Goal: Information Seeking & Learning: Learn about a topic

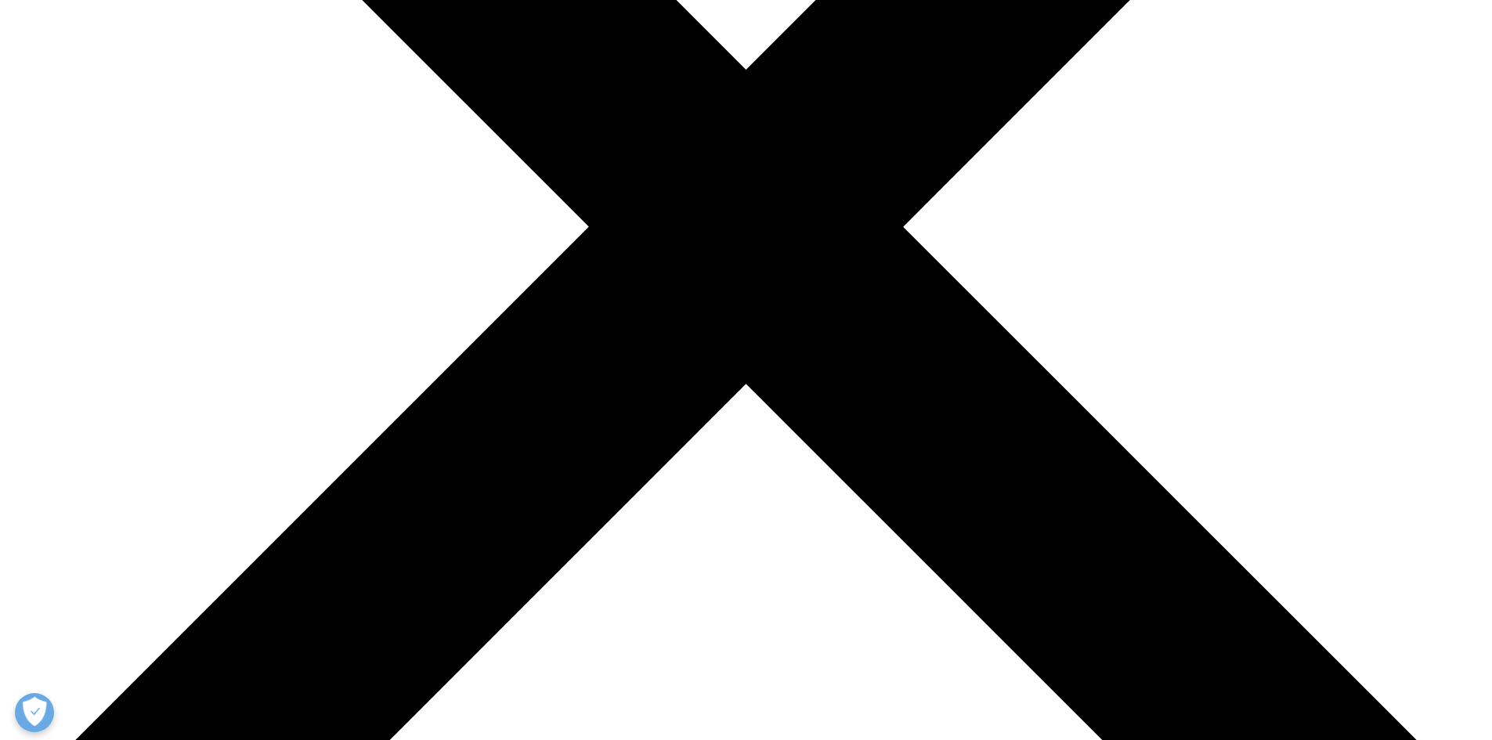
scroll to position [627, 0]
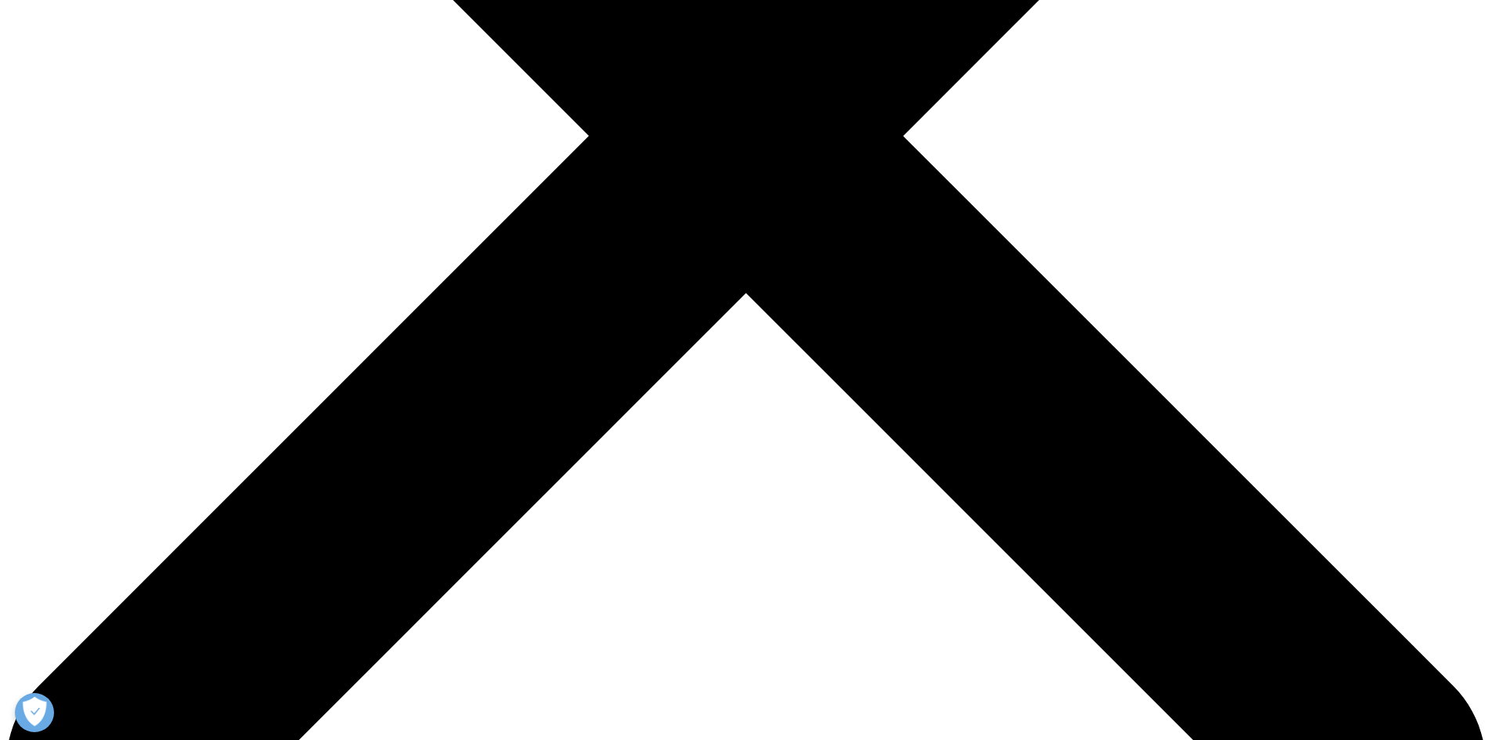
drag, startPoint x: 541, startPoint y: 467, endPoint x: 499, endPoint y: 381, distance: 95.3
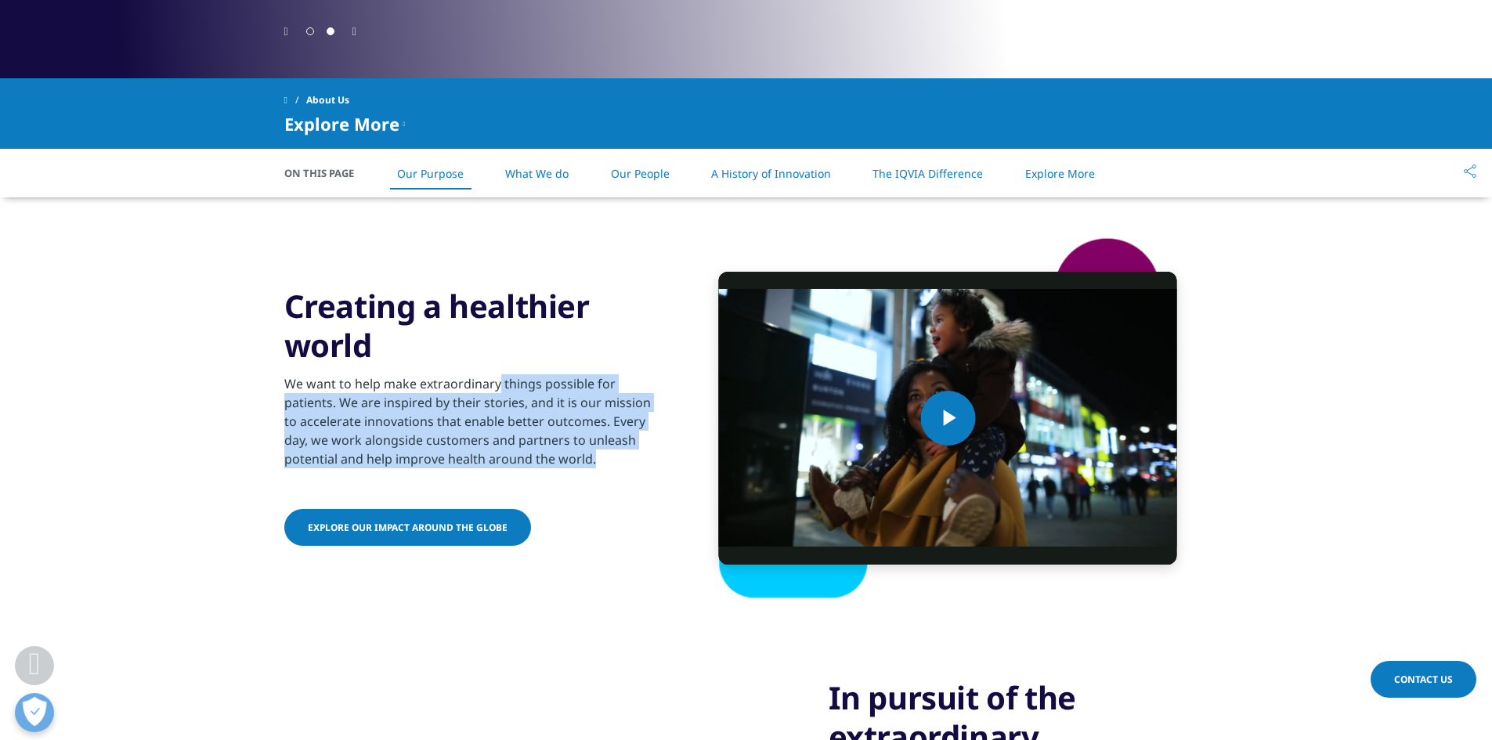
click at [499, 381] on p "We want to help make extraordinary things possible for patients. We are inspire…" at bounding box center [474, 425] width 380 height 103
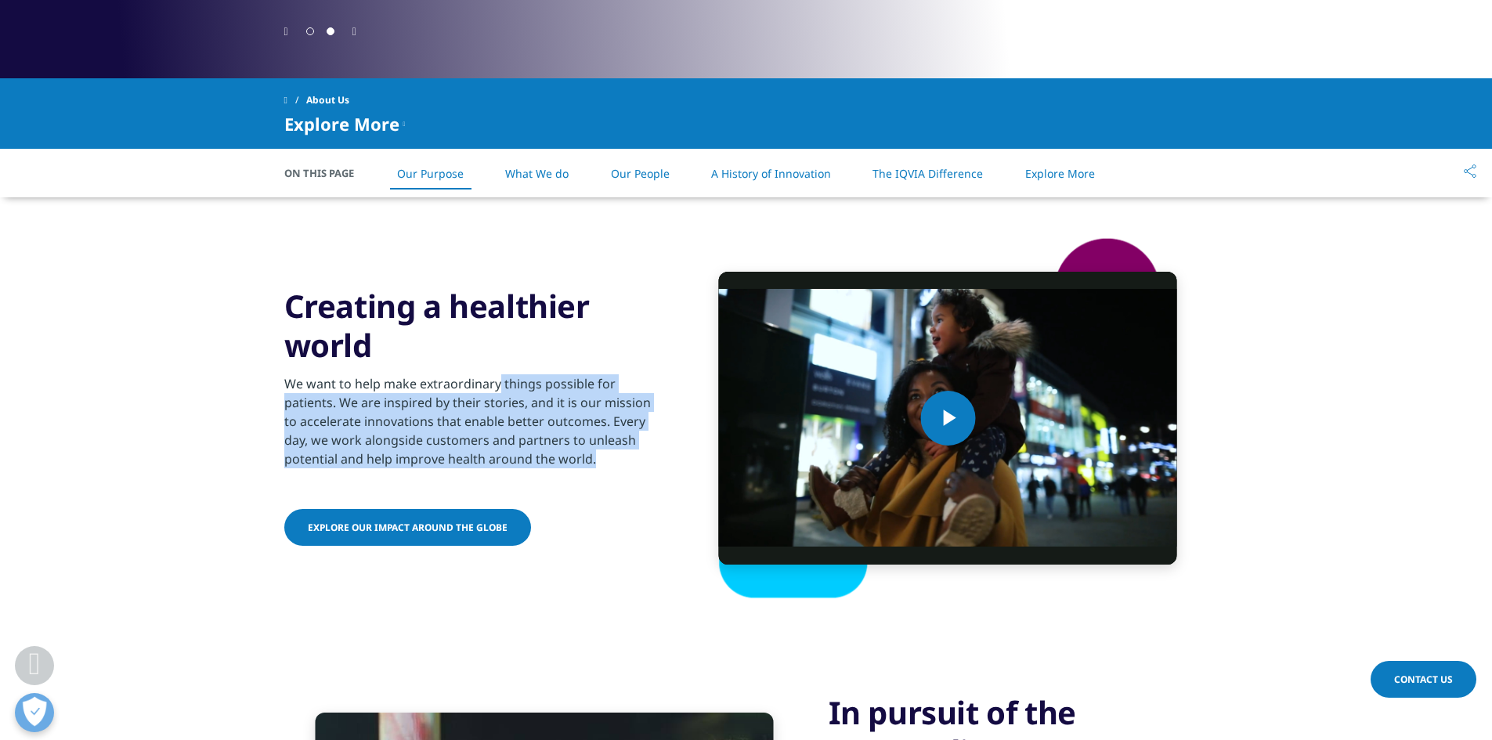
drag, startPoint x: 499, startPoint y: 381, endPoint x: 565, endPoint y: 466, distance: 107.8
click at [565, 466] on p "We want to help make extraordinary things possible for patients. We are inspire…" at bounding box center [474, 425] width 380 height 103
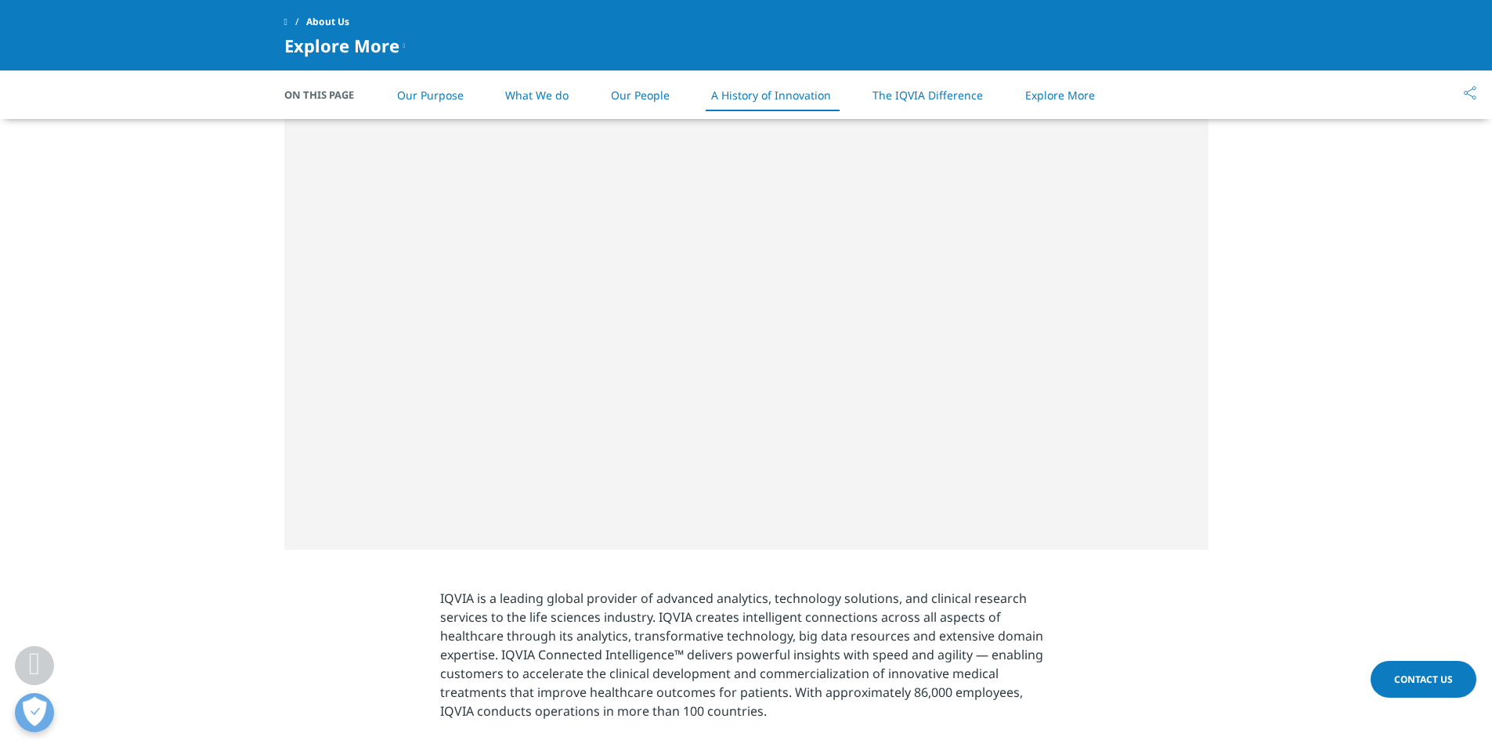
scroll to position [2428, 0]
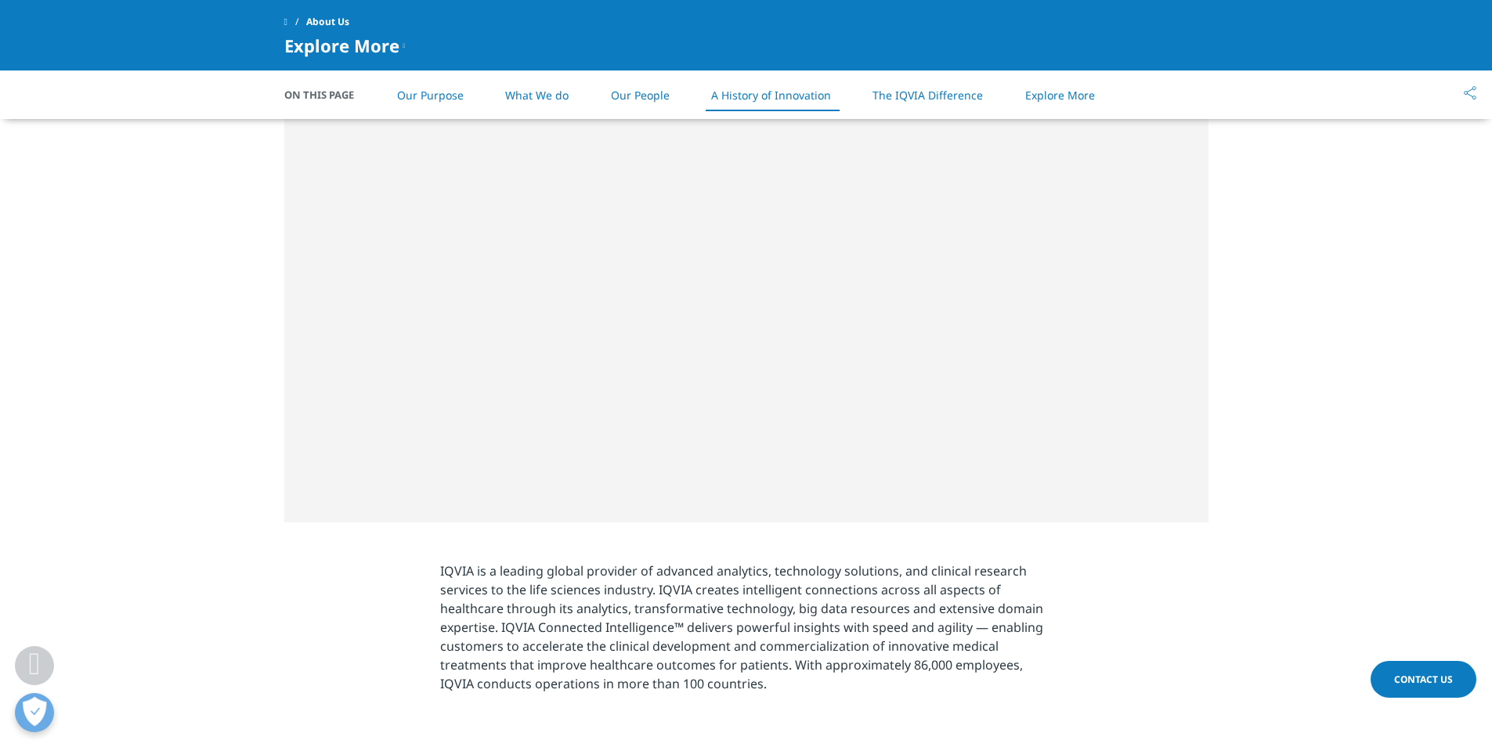
drag, startPoint x: 498, startPoint y: 306, endPoint x: 570, endPoint y: 417, distance: 132.5
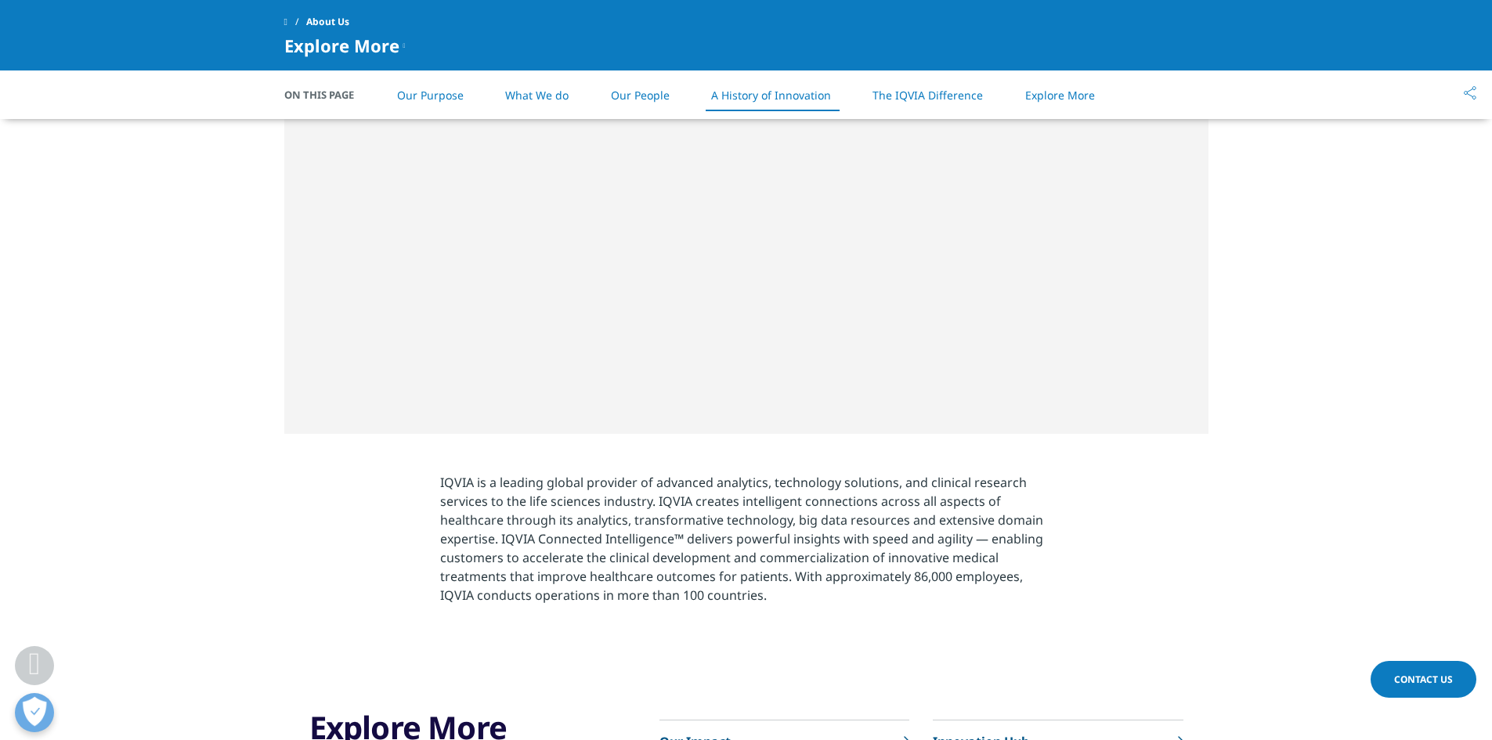
scroll to position [2585, 0]
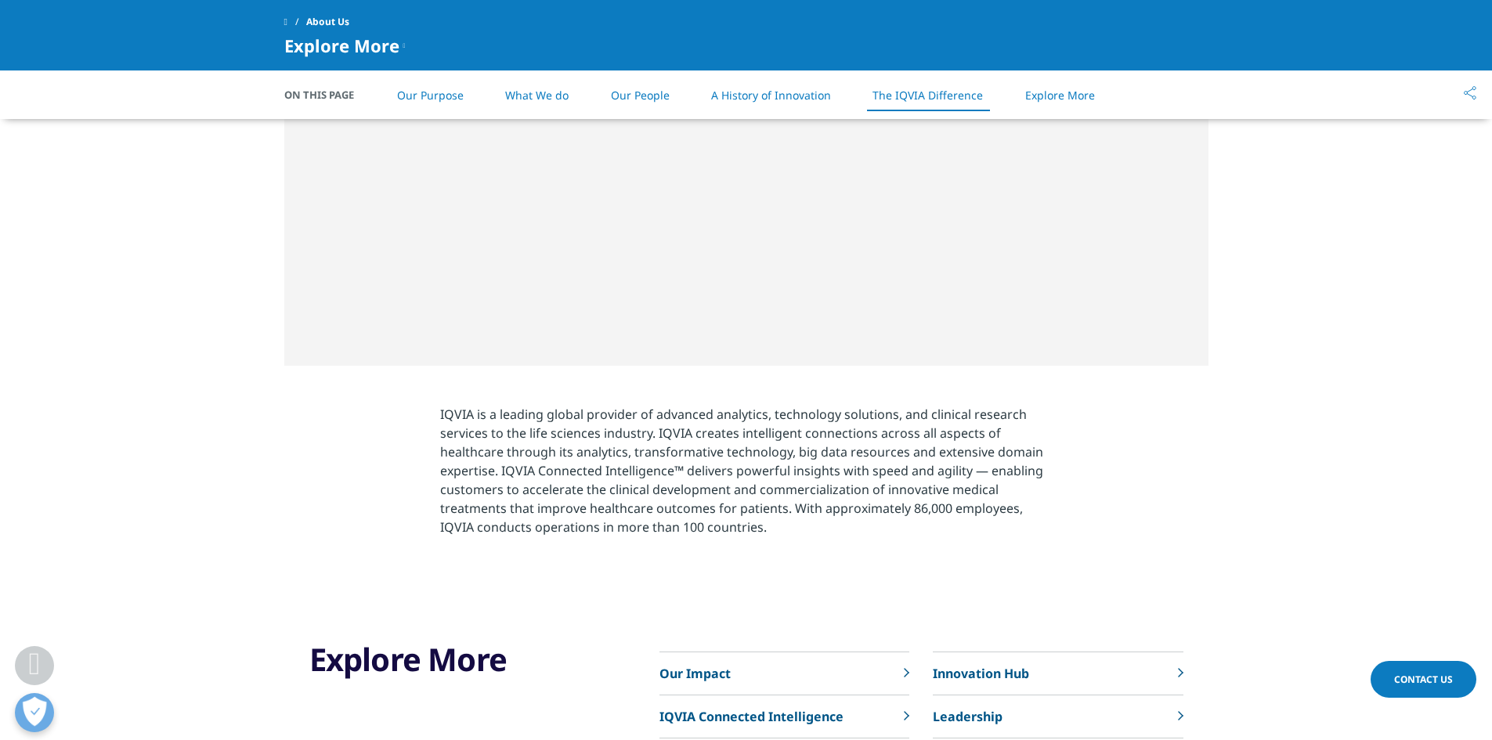
drag, startPoint x: 383, startPoint y: 227, endPoint x: 425, endPoint y: 303, distance: 86.6
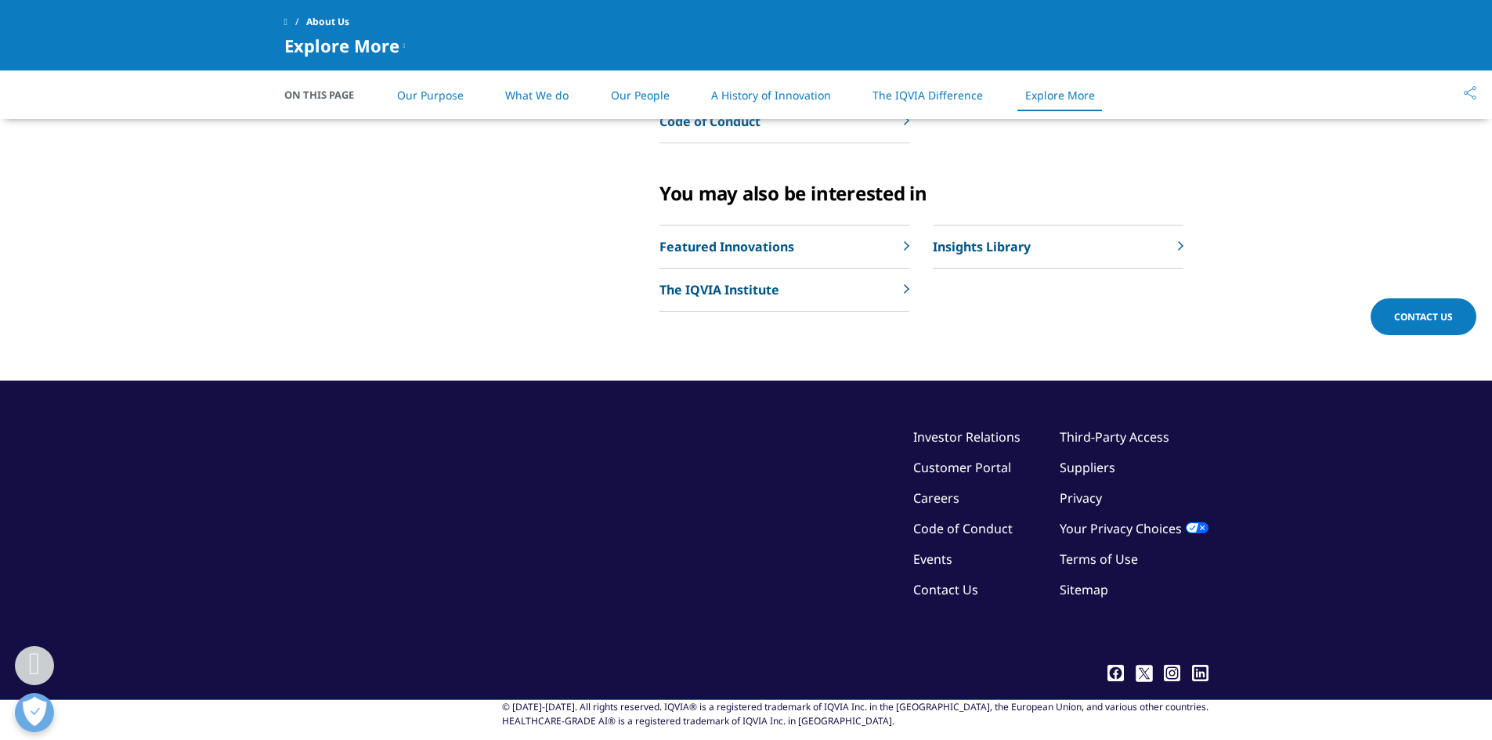
scroll to position [3898, 0]
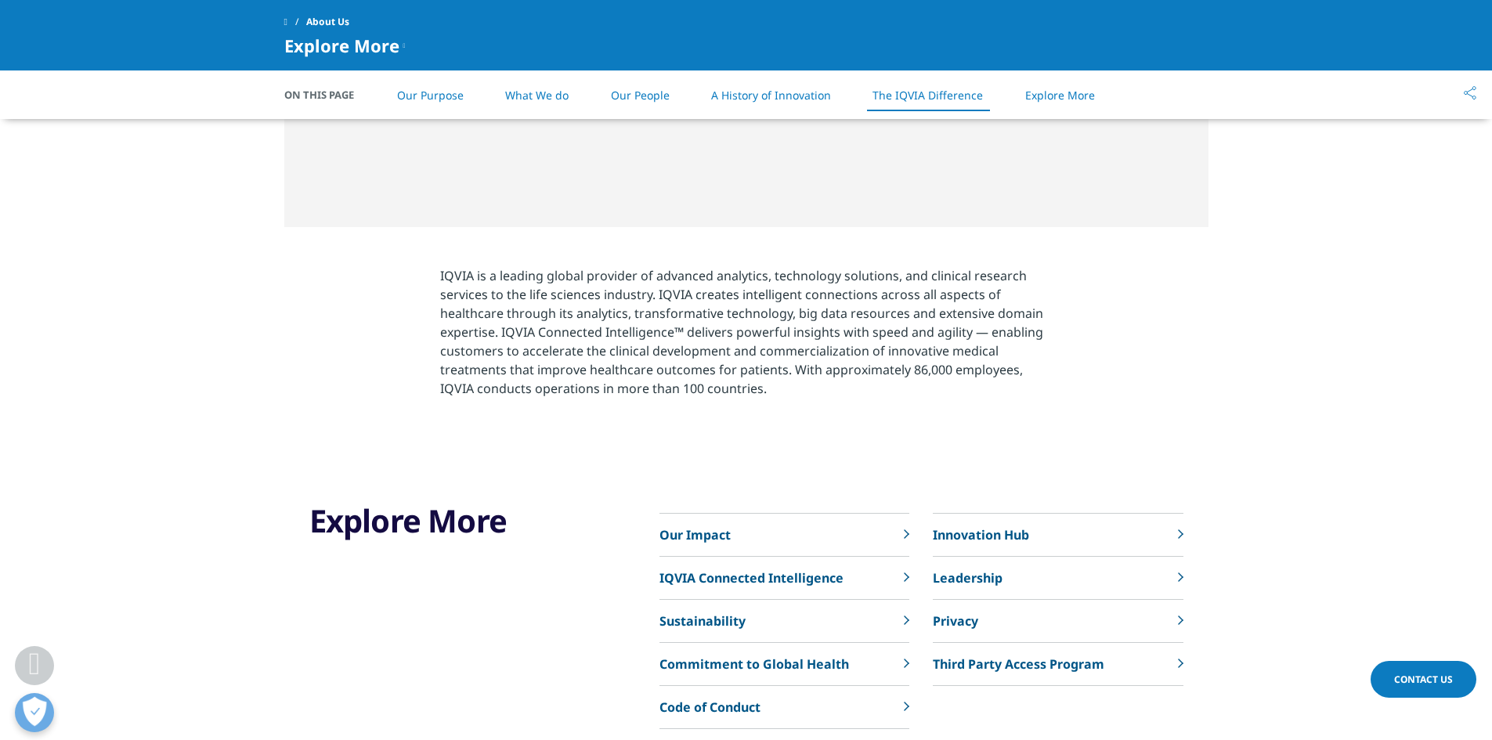
click at [556, 93] on link "What We do" at bounding box center [536, 95] width 63 height 15
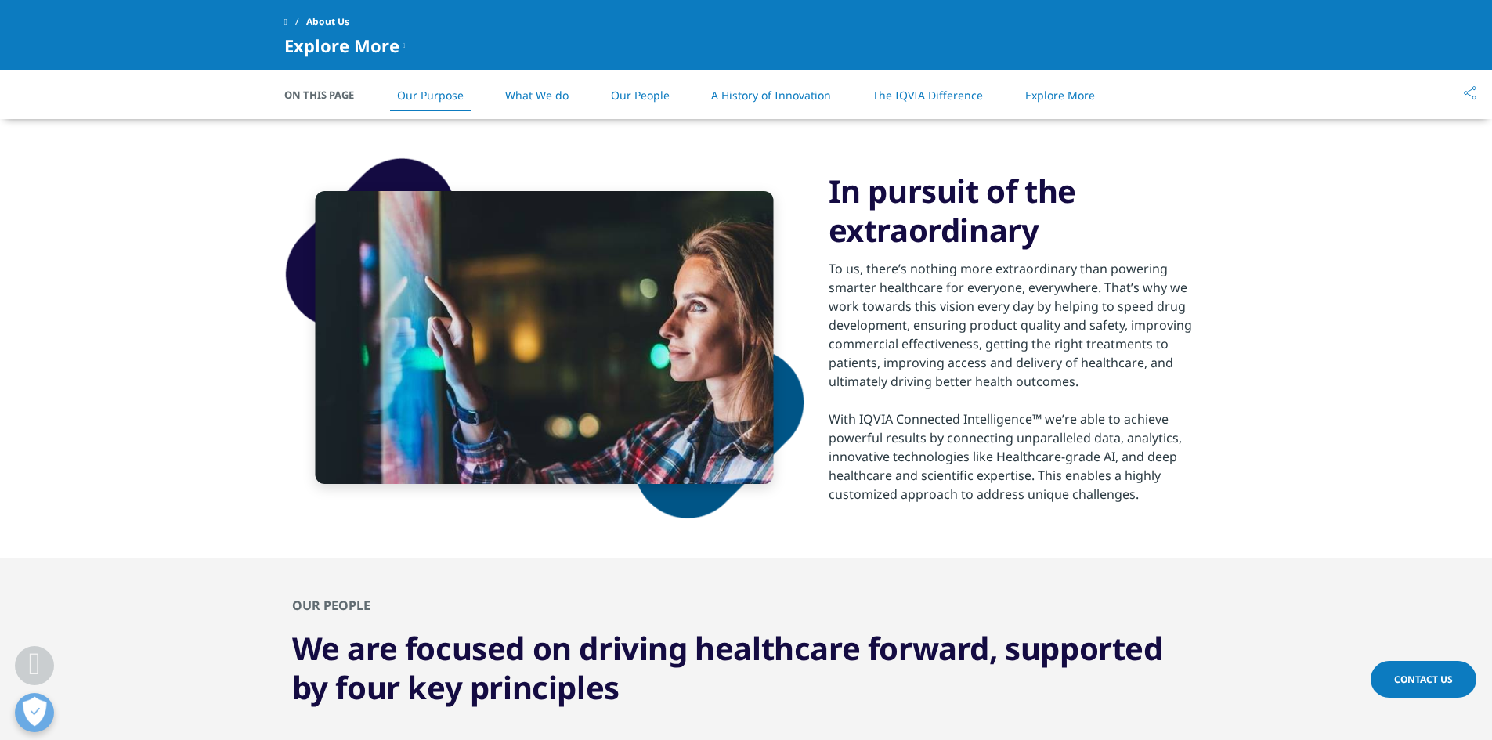
scroll to position [941, 0]
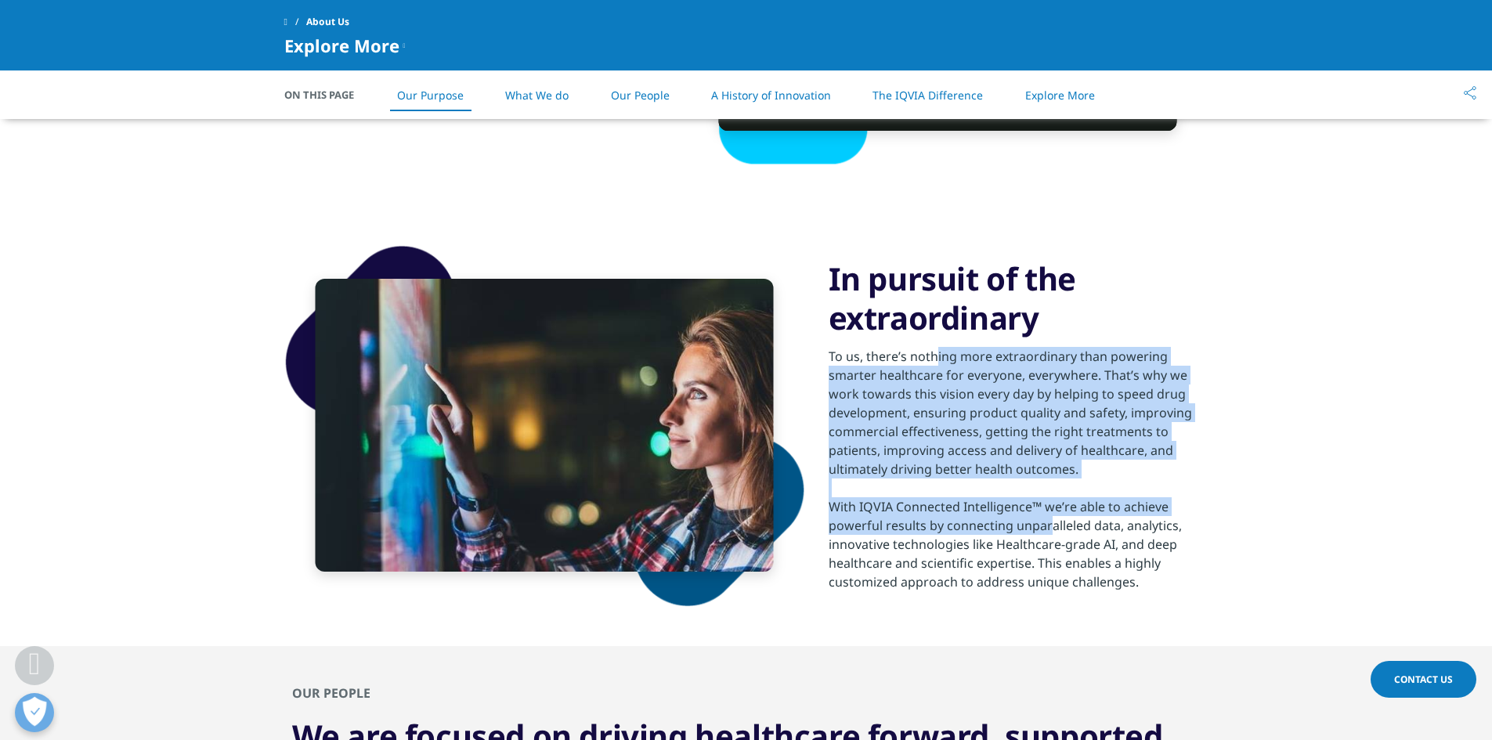
drag, startPoint x: 934, startPoint y: 360, endPoint x: 1046, endPoint y: 520, distance: 195.1
click at [1046, 520] on div "To us, there’s nothing more extraordinary than powering smarter healthcare for …" at bounding box center [1019, 465] width 380 height 254
click at [1046, 520] on div "With IQVIA Connected Intelligence™ we’re able to achieve powerful results by co…" at bounding box center [1019, 544] width 380 height 94
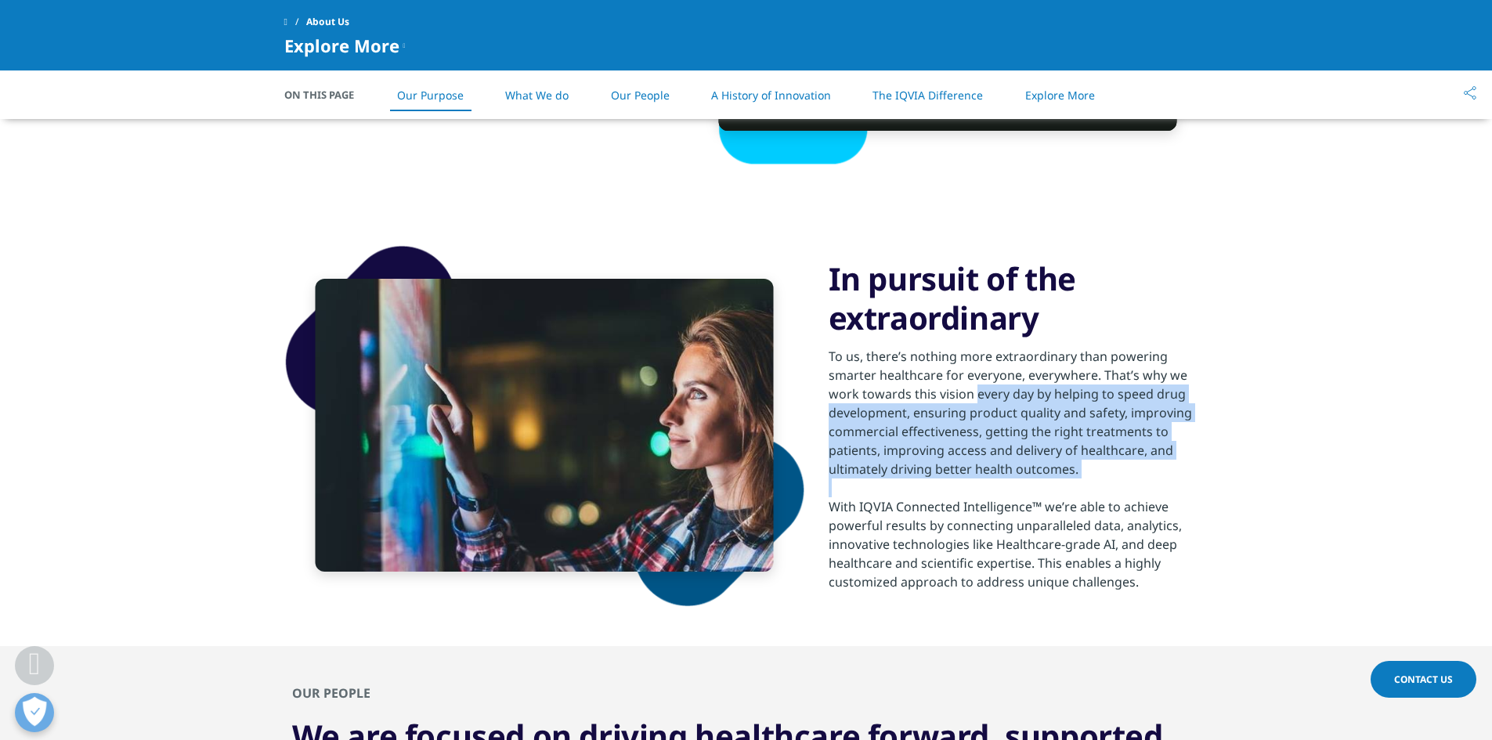
drag, startPoint x: 975, startPoint y: 397, endPoint x: 1035, endPoint y: 492, distance: 112.3
click at [1035, 492] on div "To us, there’s nothing more extraordinary than powering smarter healthcare for …" at bounding box center [1019, 465] width 380 height 254
click at [1035, 492] on div at bounding box center [1019, 488] width 380 height 19
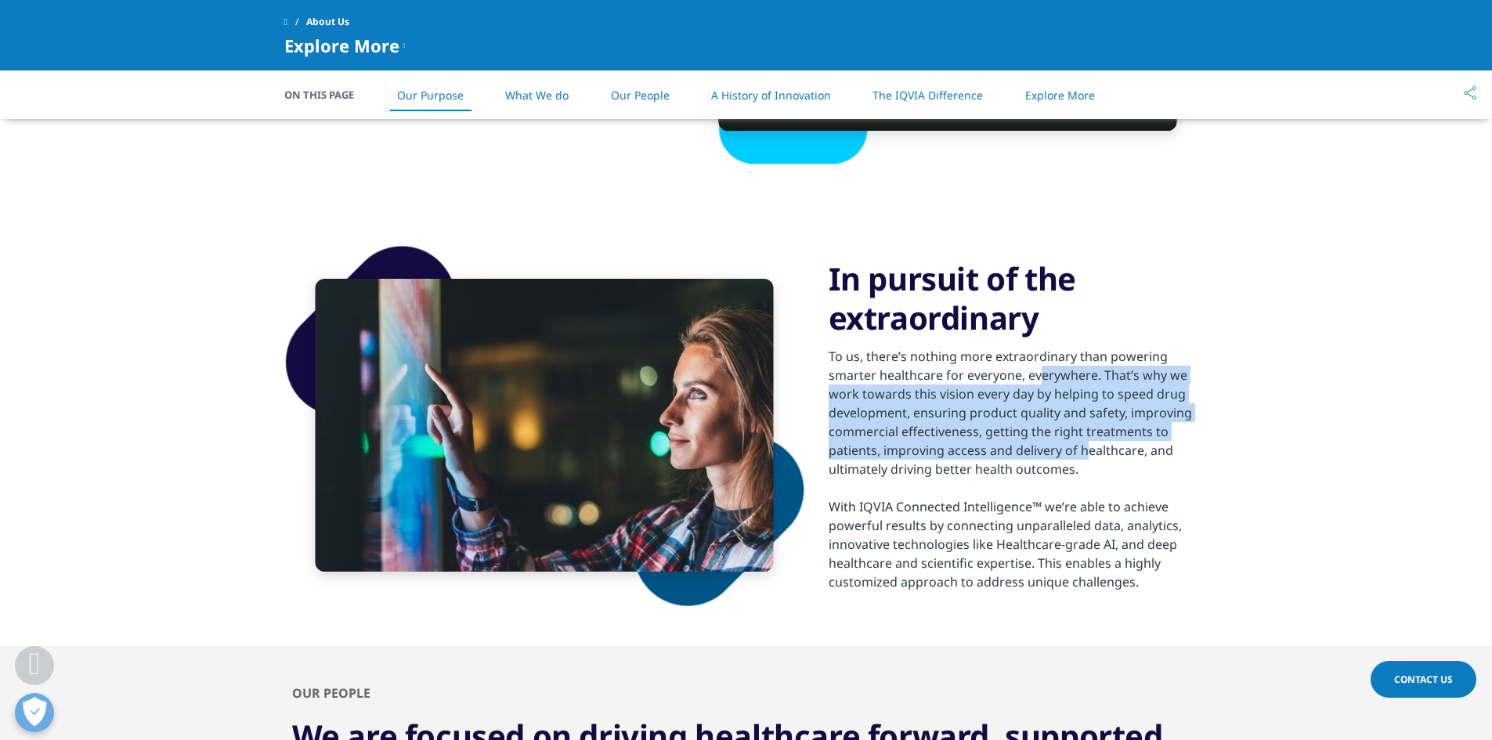
drag, startPoint x: 1037, startPoint y: 381, endPoint x: 1091, endPoint y: 451, distance: 88.2
click at [1091, 451] on div "To us, there’s nothing more extraordinary than powering smarter healthcare for …" at bounding box center [1019, 413] width 380 height 132
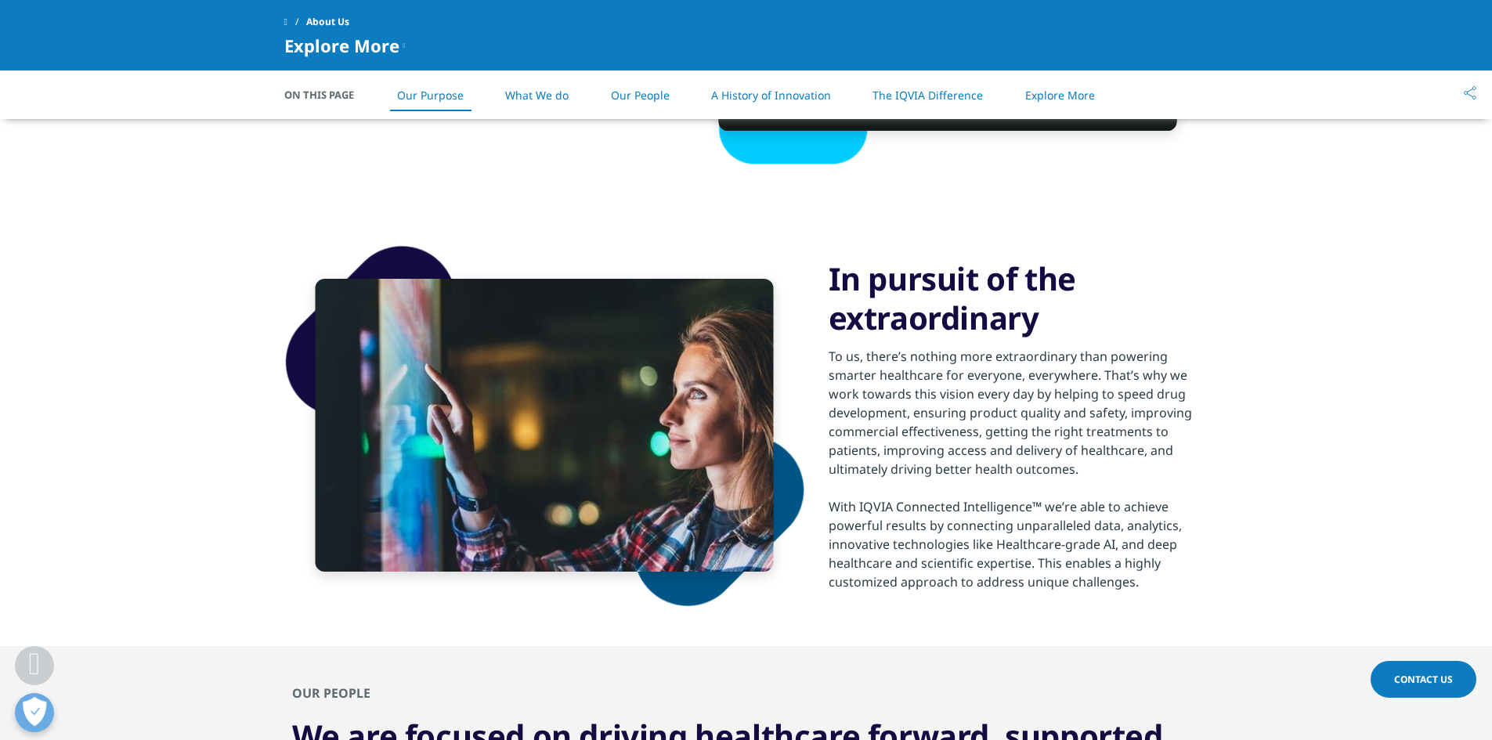
drag, startPoint x: 1089, startPoint y: 469, endPoint x: 1003, endPoint y: 388, distance: 117.5
click at [1003, 388] on div "To us, there’s nothing more extraordinary than powering smarter healthcare for …" at bounding box center [1019, 413] width 380 height 132
